Goal: Information Seeking & Learning: Learn about a topic

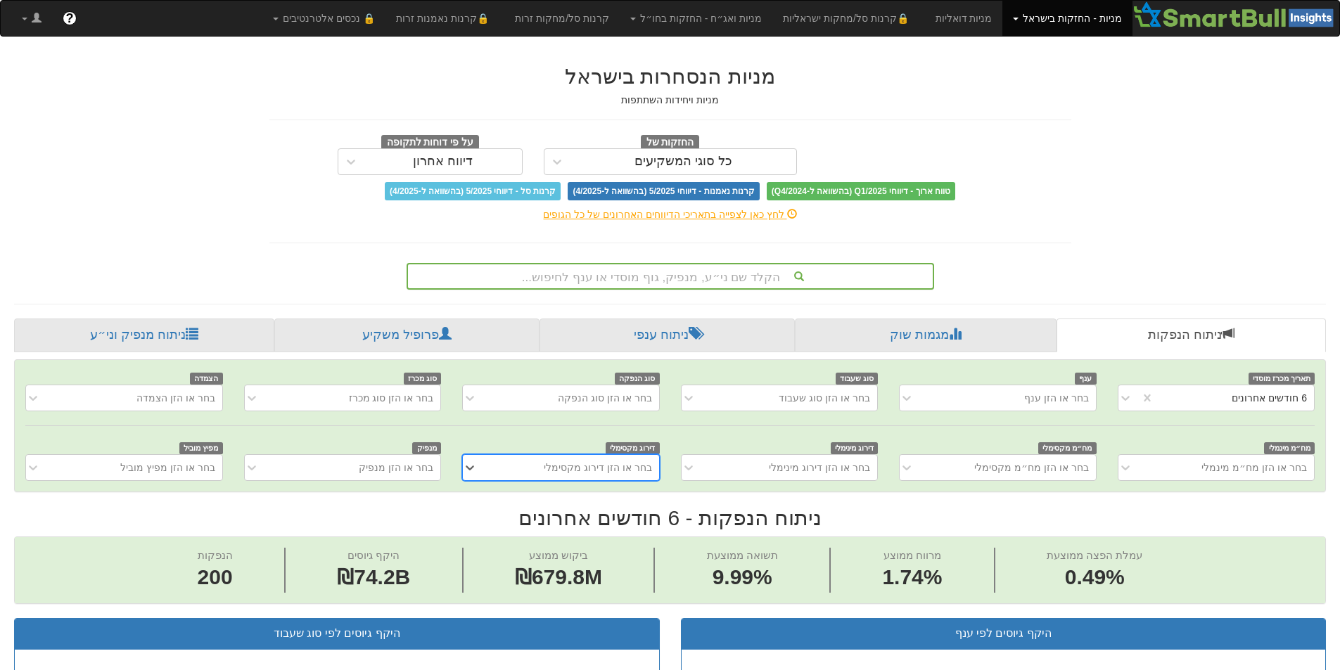
click at [801, 273] on div "הקלד שם ני״ע, מנפיק, גוף מוסדי או ענף לחיפוש..." at bounding box center [670, 276] width 525 height 24
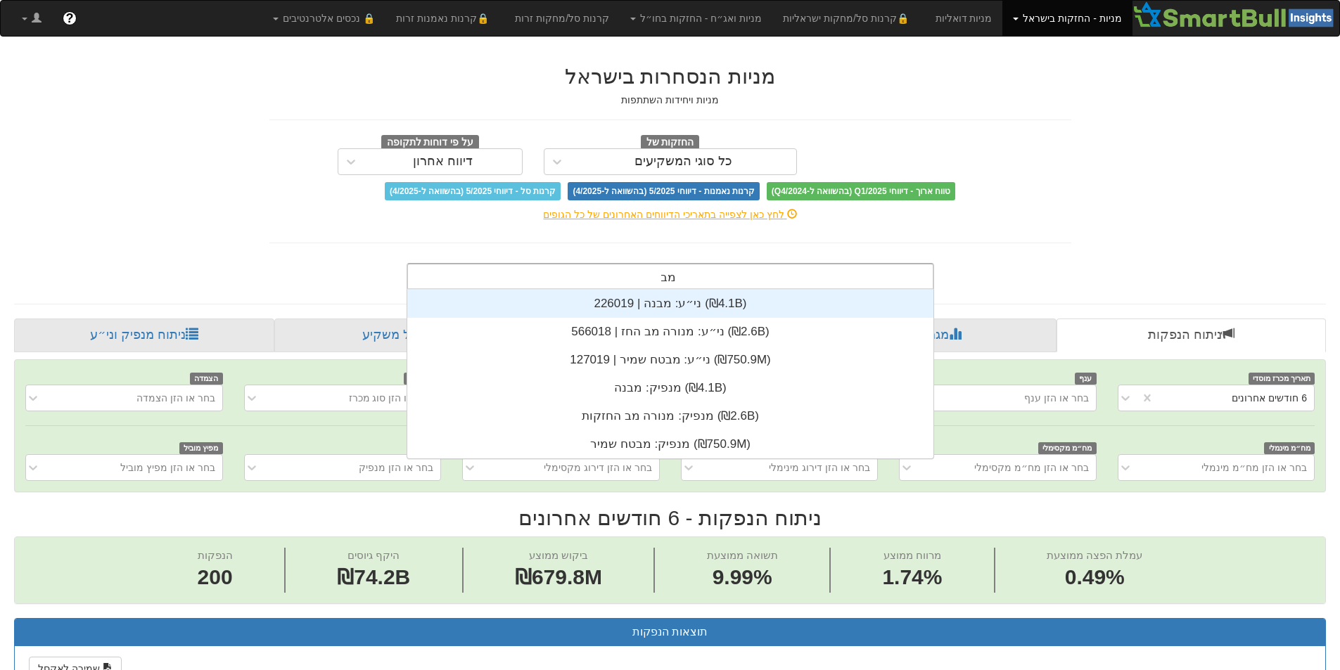
scroll to position [56, 0]
type input "מבנה"
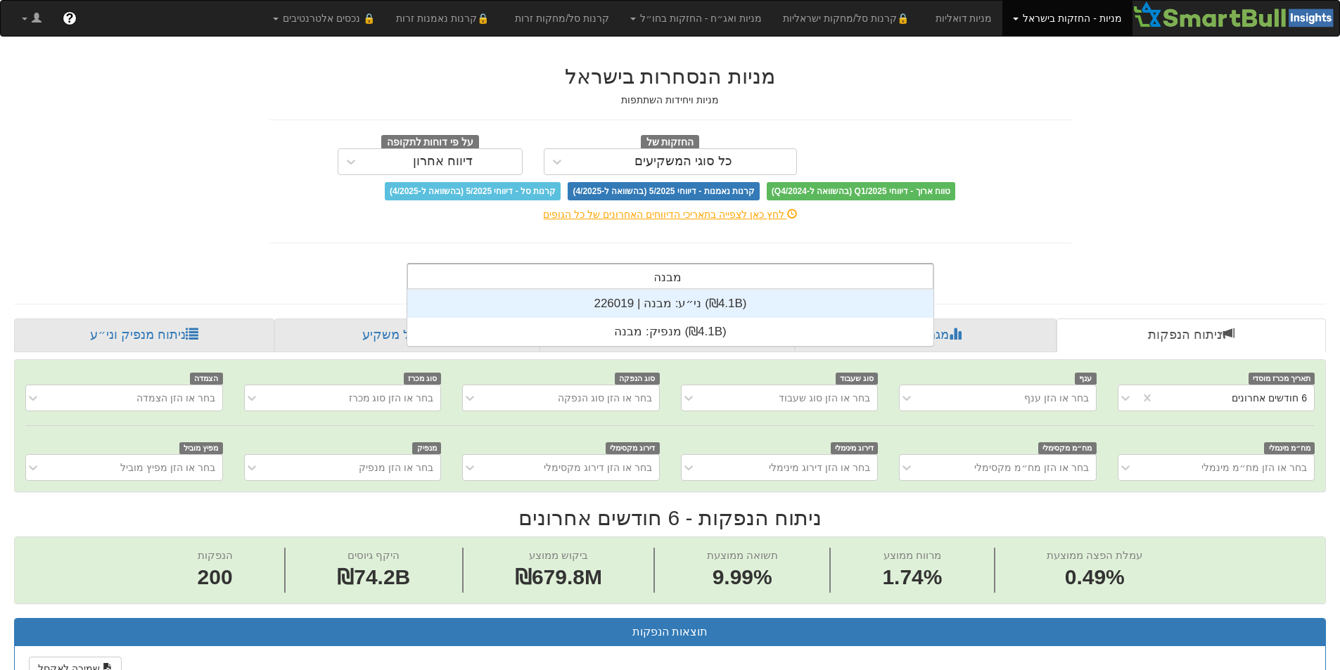
click at [786, 302] on div "ני״ע: ‏מבנה | 226019 ‎(₪4.1B)‎" at bounding box center [670, 304] width 526 height 28
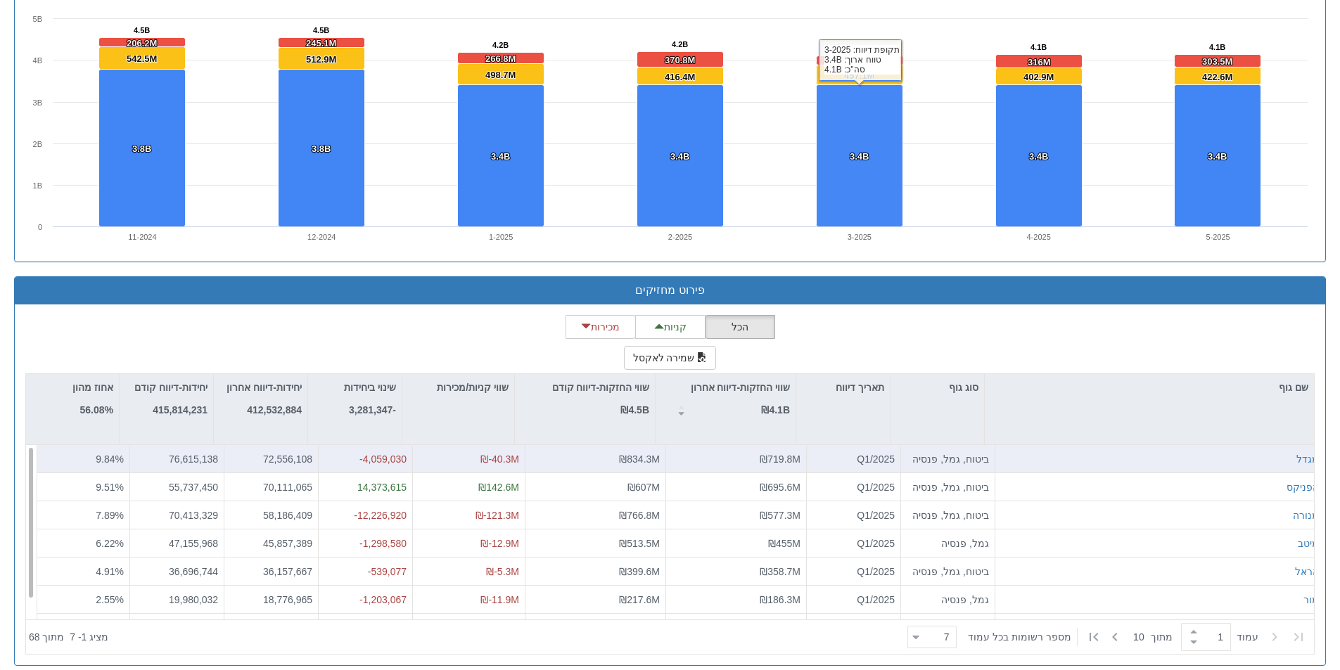
scroll to position [1011, 0]
